Goal: Task Accomplishment & Management: Manage account settings

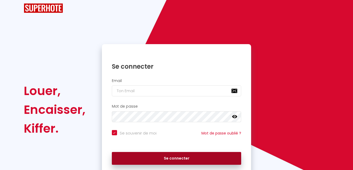
scroll to position [33, 0]
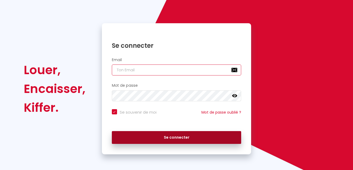
type input "[EMAIL_ADDRESS][DOMAIN_NAME]"
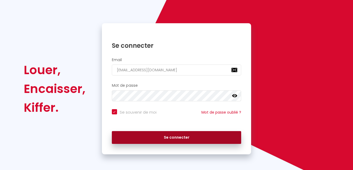
click at [178, 136] on button "Se connecter" at bounding box center [176, 137] width 129 height 13
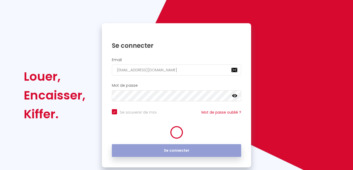
checkbox input "true"
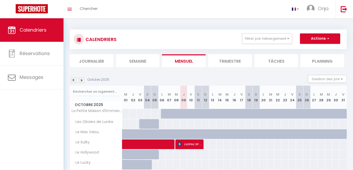
scroll to position [95, 0]
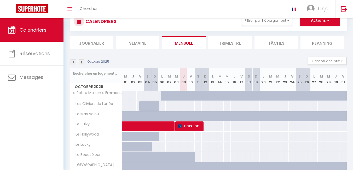
scroll to position [18, 0]
